Goal: Information Seeking & Learning: Understand process/instructions

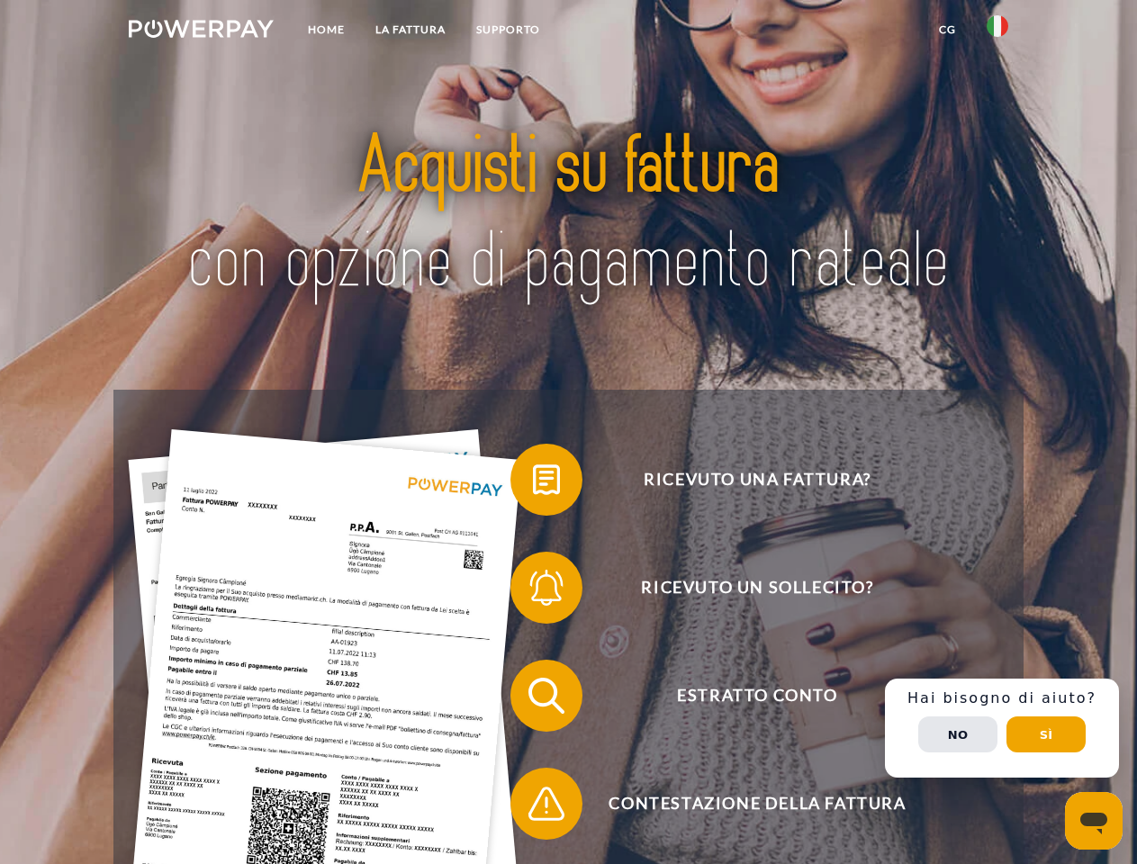
click at [201, 31] on img at bounding box center [201, 29] width 145 height 18
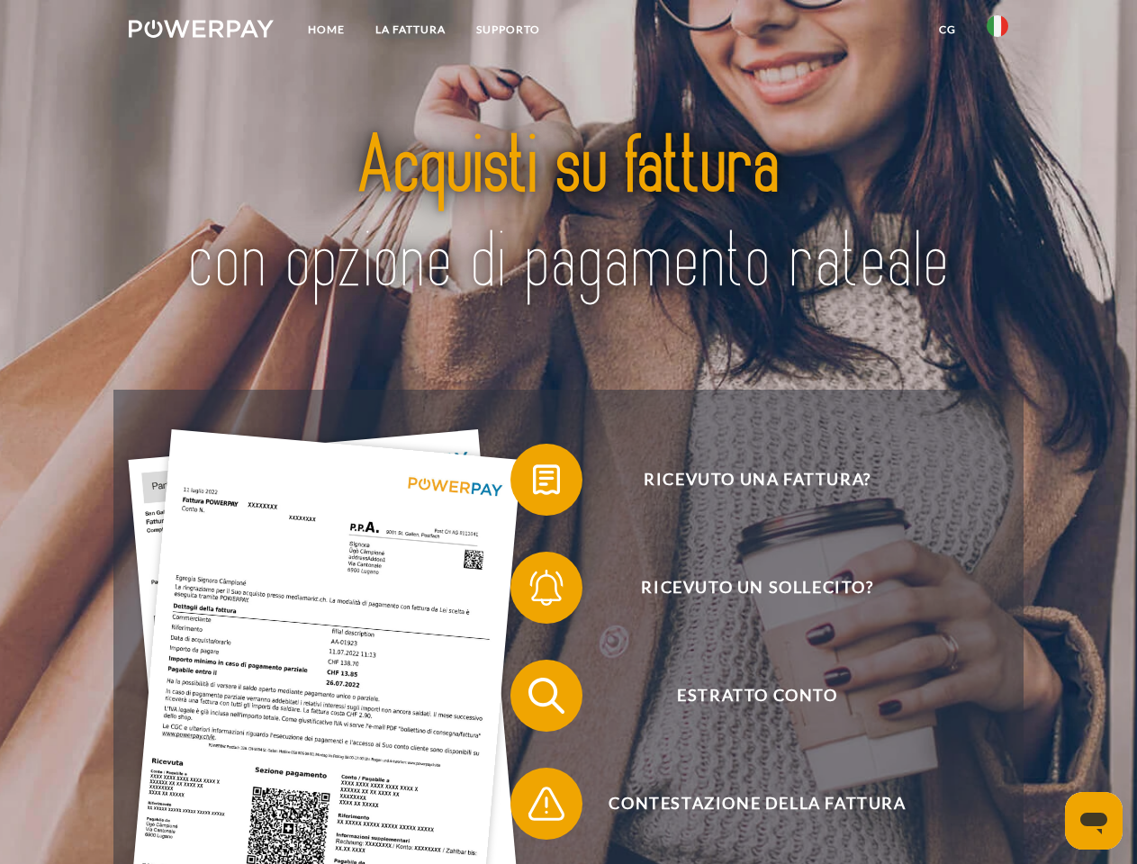
click at [997, 31] on img at bounding box center [997, 26] width 22 height 22
click at [947, 30] on link "CG" at bounding box center [947, 29] width 48 height 32
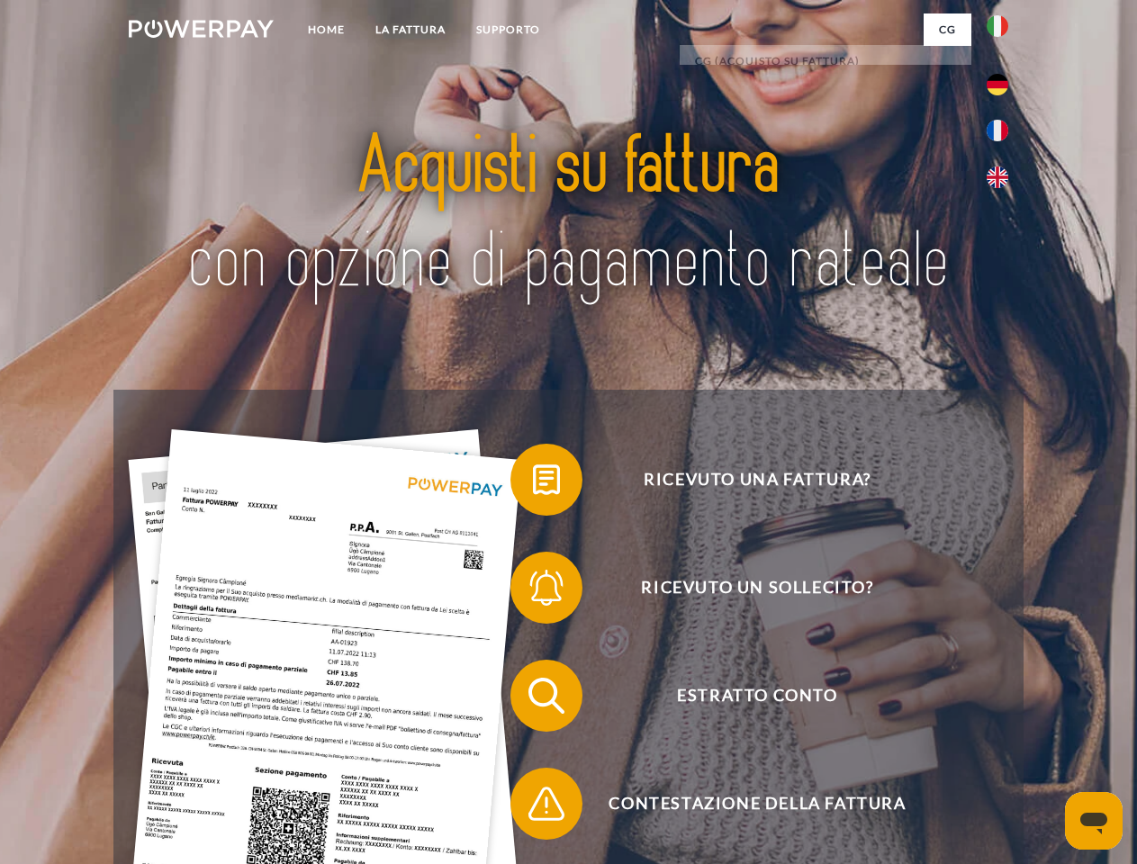
click at [533, 483] on span at bounding box center [519, 480] width 90 height 90
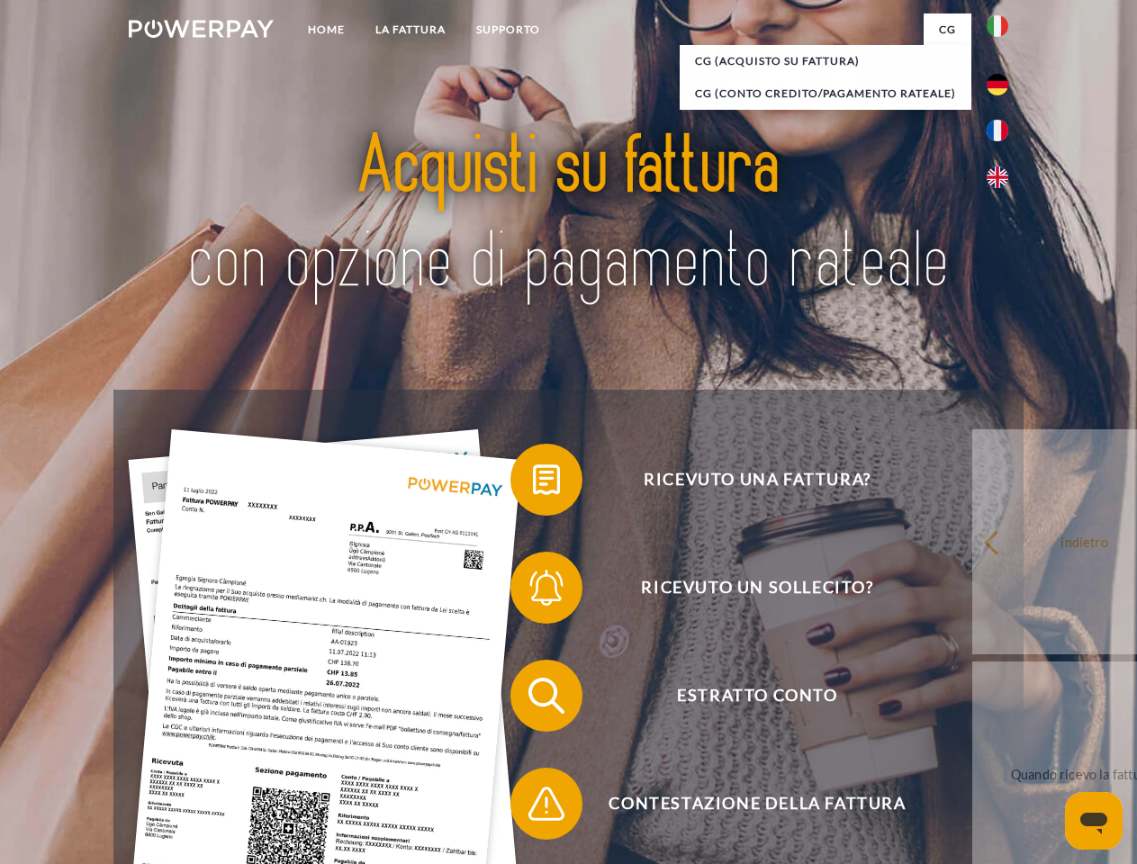
click at [533, 591] on span at bounding box center [519, 588] width 90 height 90
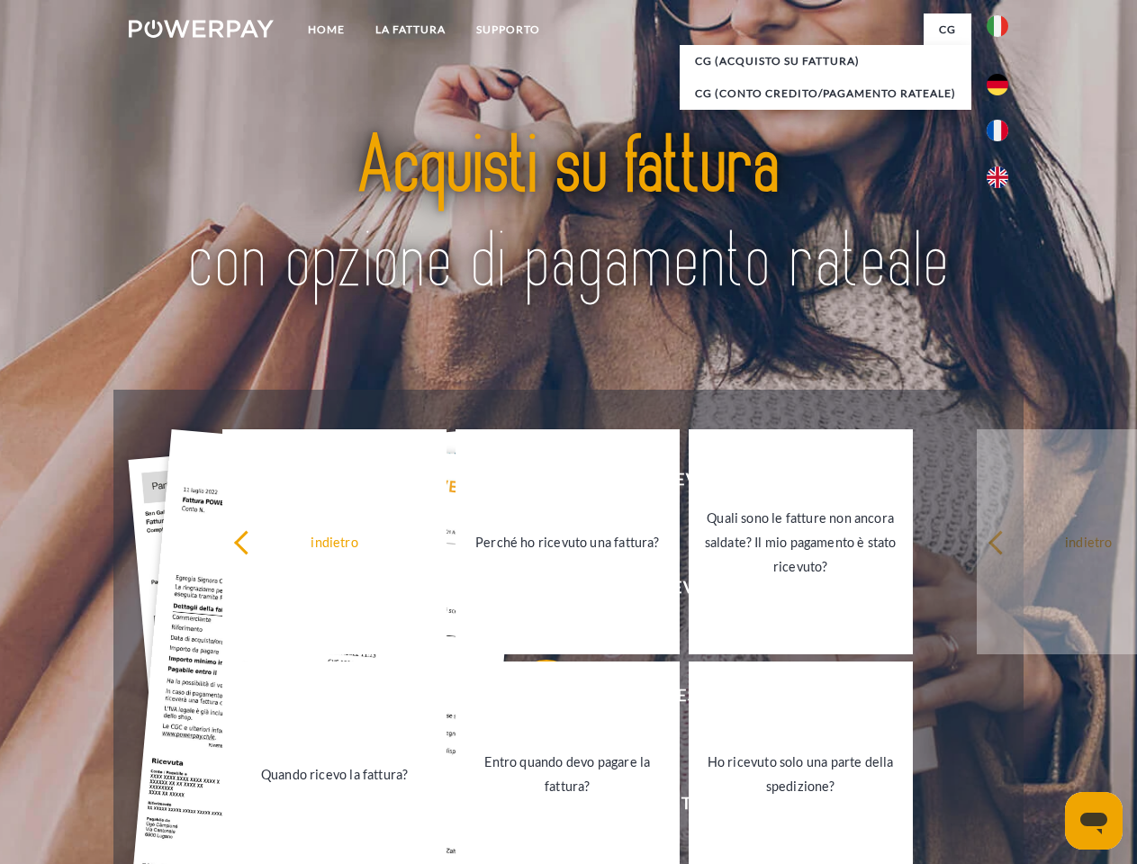
click at [533, 699] on link "Entro quando devo pagare la fattura?" at bounding box center [567, 773] width 224 height 225
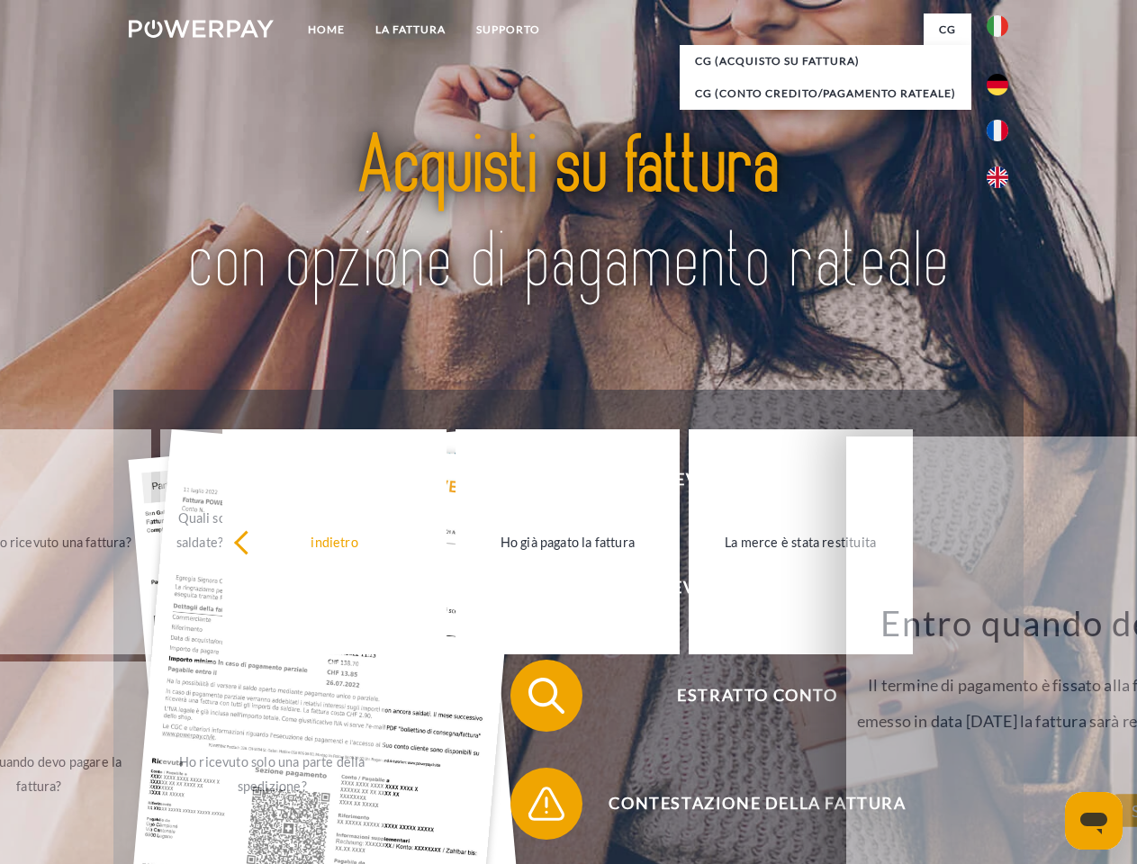
click at [533, 807] on span at bounding box center [519, 804] width 90 height 90
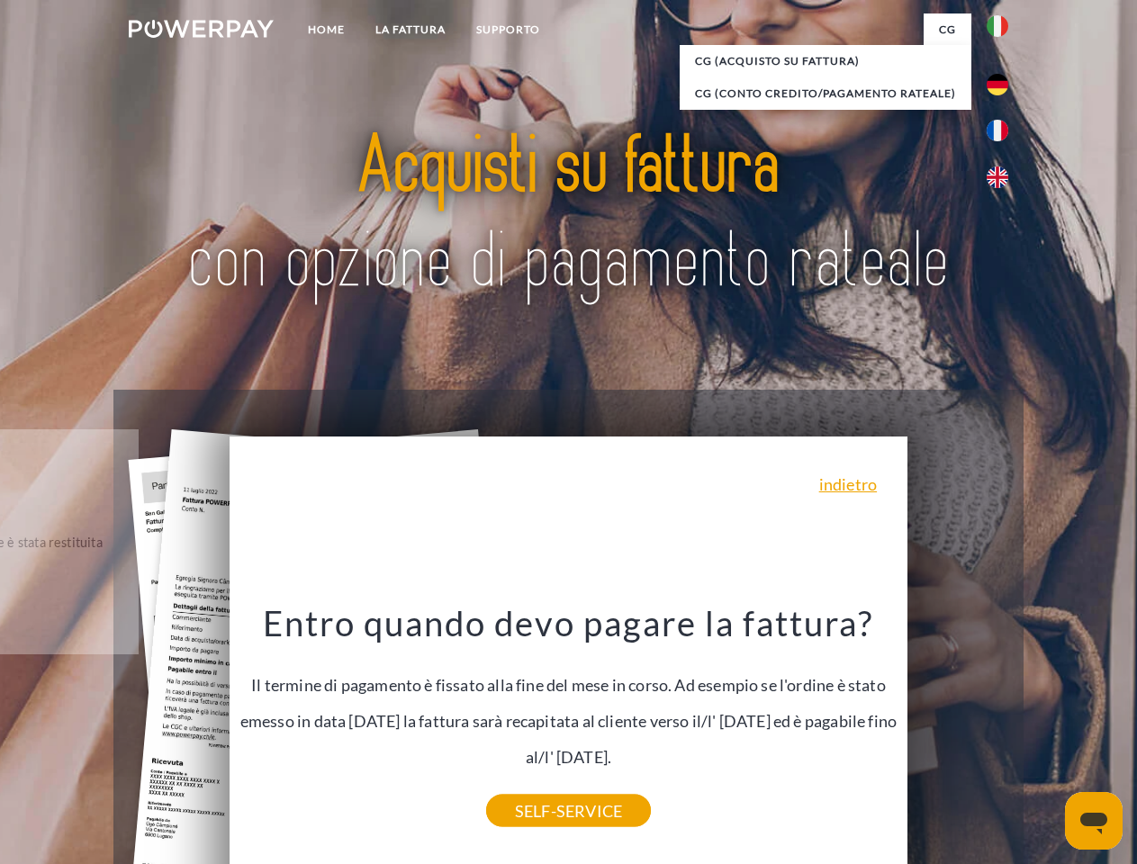
click at [1002, 728] on div "Ricevuto una fattura? Ricevuto un sollecito? Estratto conto indietro" at bounding box center [567, 750] width 909 height 720
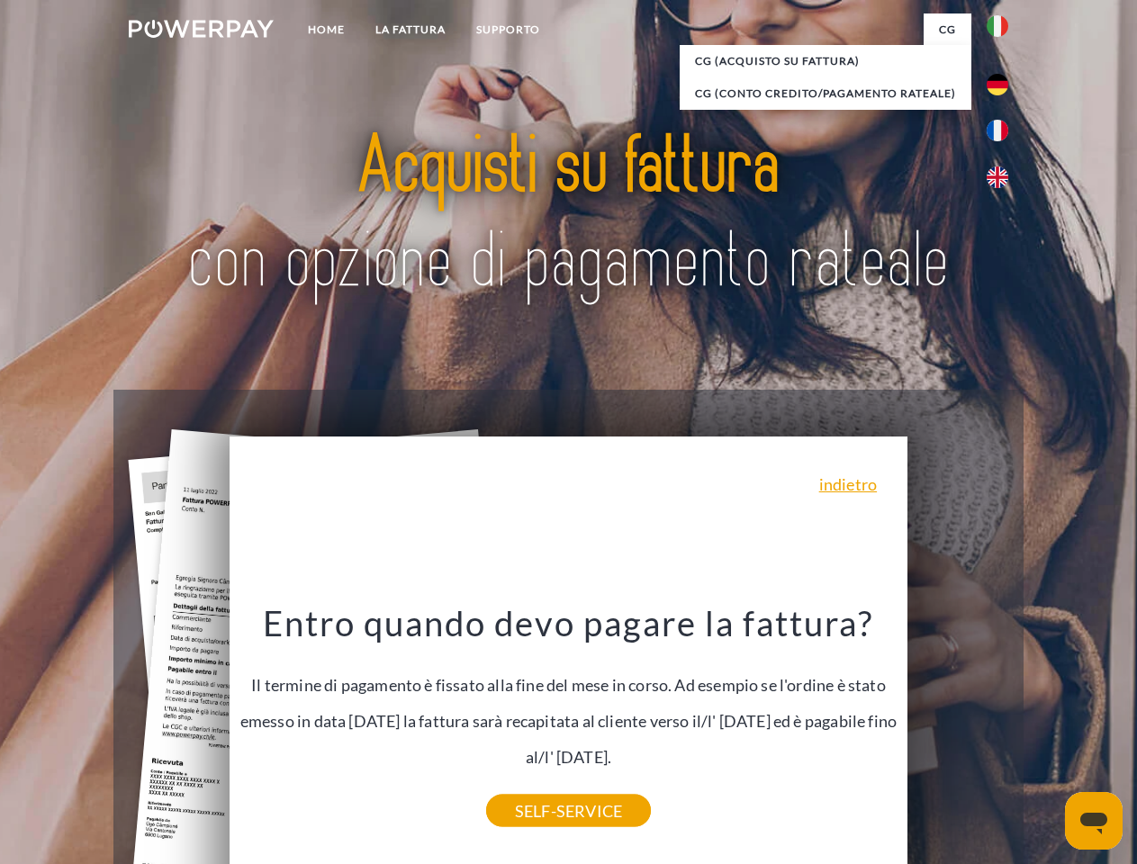
click at [957, 732] on span "Estratto conto" at bounding box center [756, 696] width 441 height 72
click at [1046, 734] on header "Home LA FATTURA [GEOGRAPHIC_DATA]" at bounding box center [568, 621] width 1137 height 1243
